Goal: Task Accomplishment & Management: Complete application form

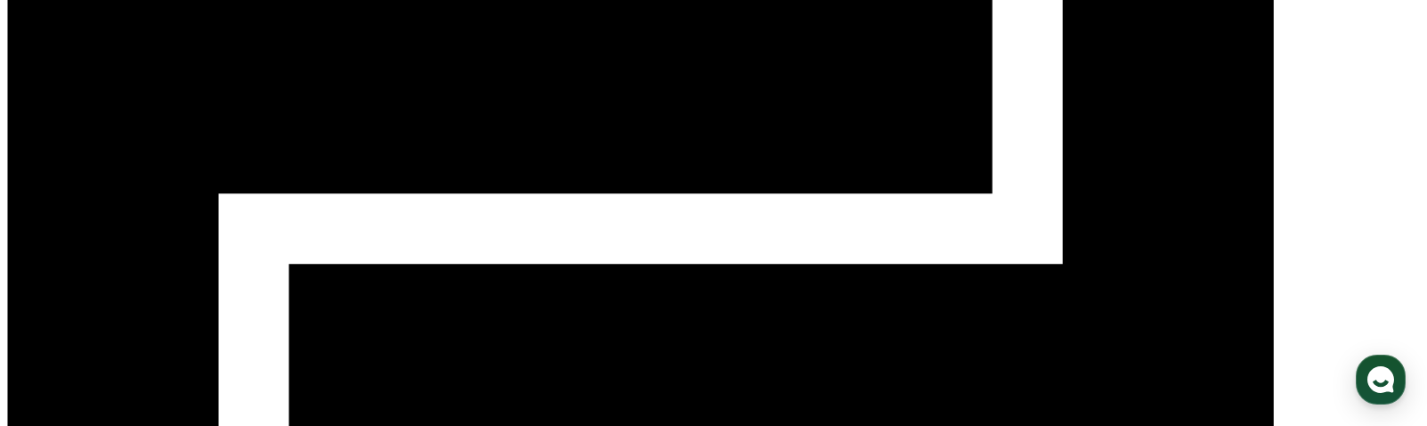
scroll to position [267, 0]
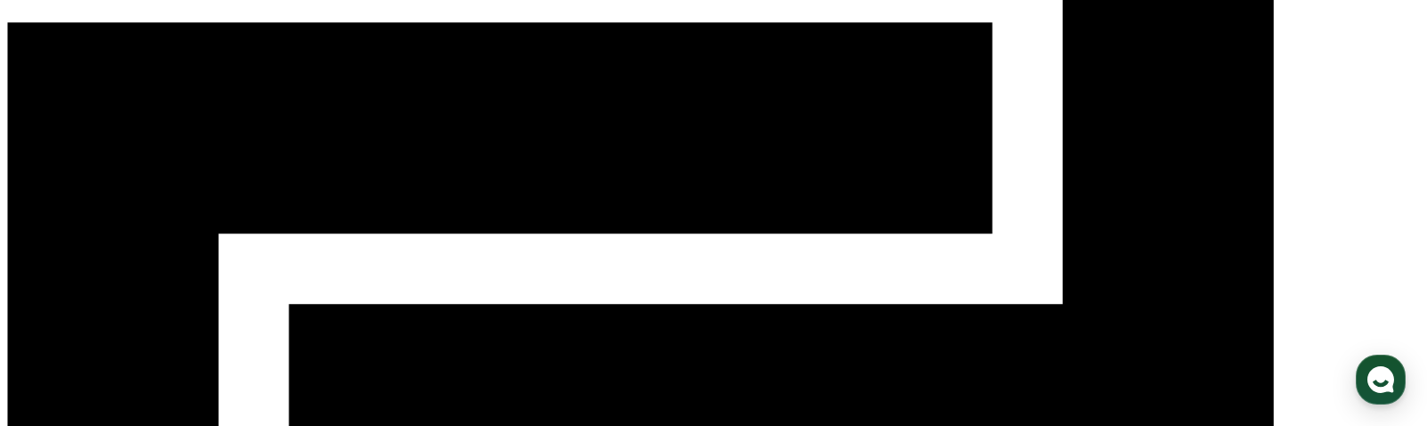
scroll to position [0, 0]
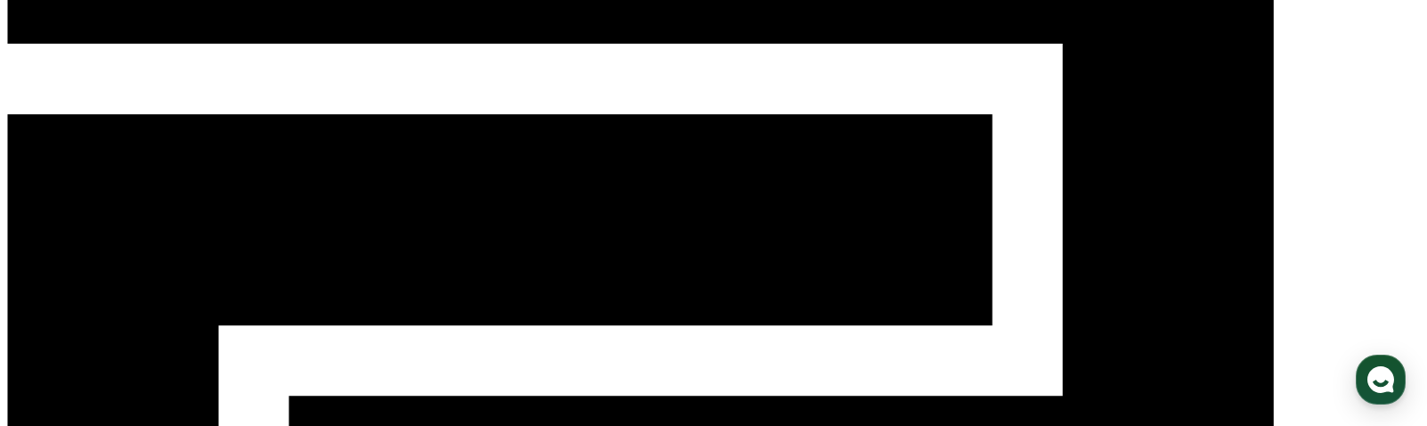
scroll to position [178, 0]
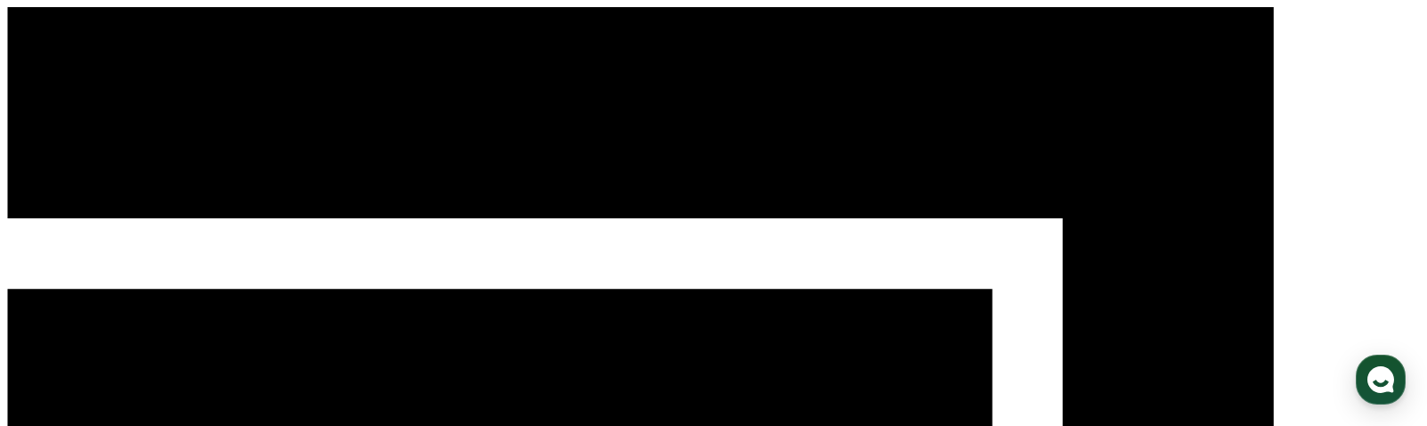
drag, startPoint x: 182, startPoint y: 269, endPoint x: 162, endPoint y: 240, distance: 34.6
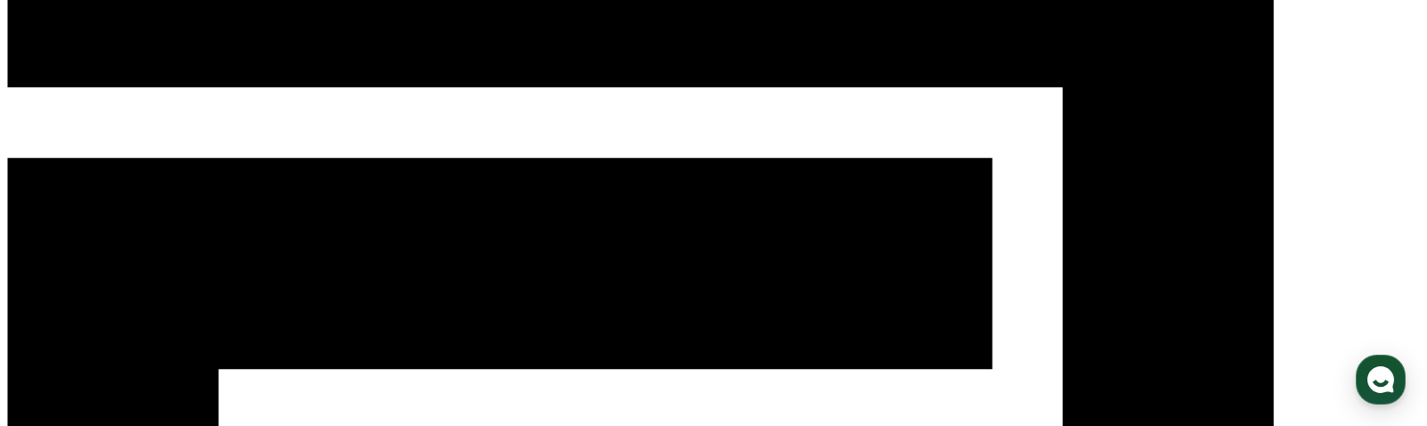
scroll to position [178, 0]
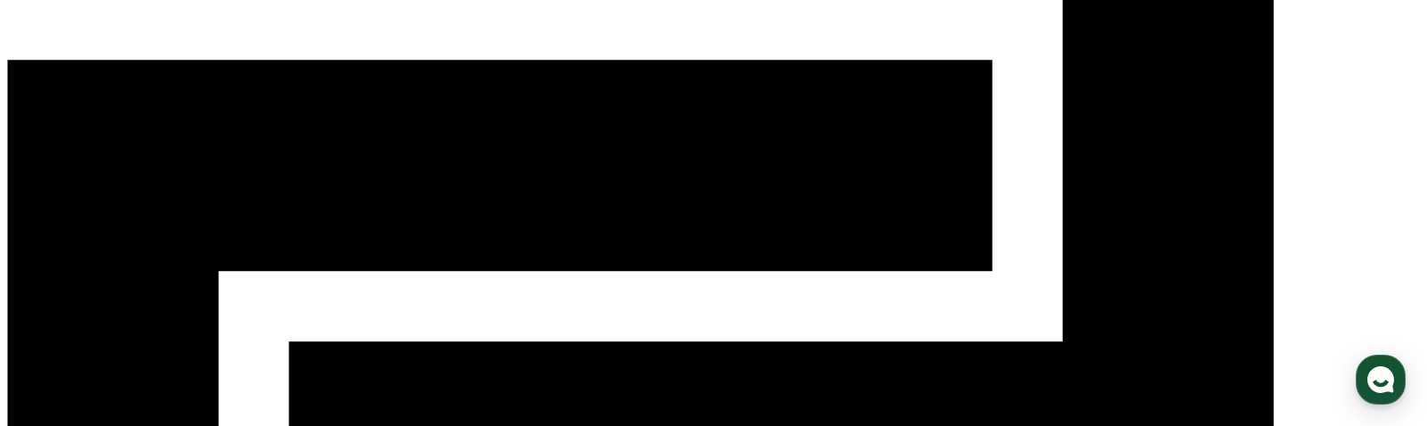
scroll to position [267, 0]
